Goal: Find specific page/section: Find specific page/section

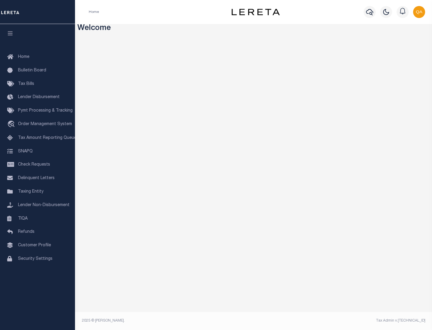
click at [37, 218] on link "TIQA" at bounding box center [37, 218] width 75 height 13
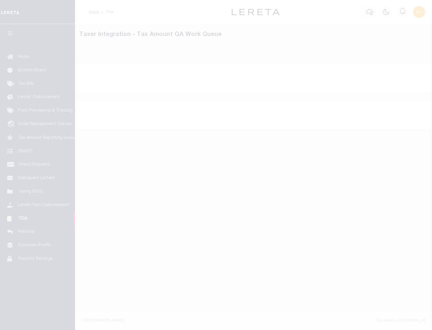
select select "200"
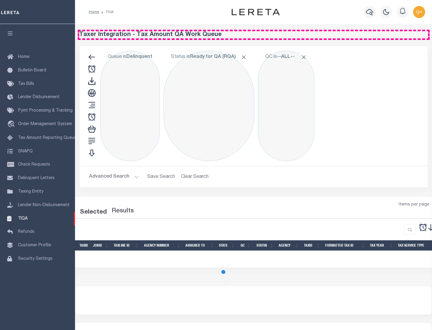
select select "200"
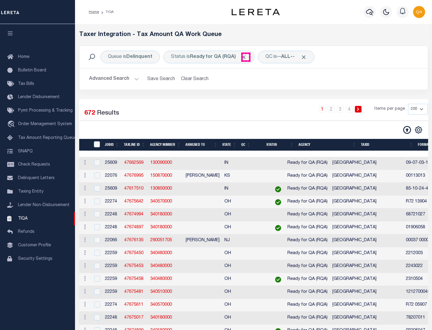
click at [245, 57] on span "Click to Remove" at bounding box center [243, 57] width 6 height 6
